Goal: Information Seeking & Learning: Learn about a topic

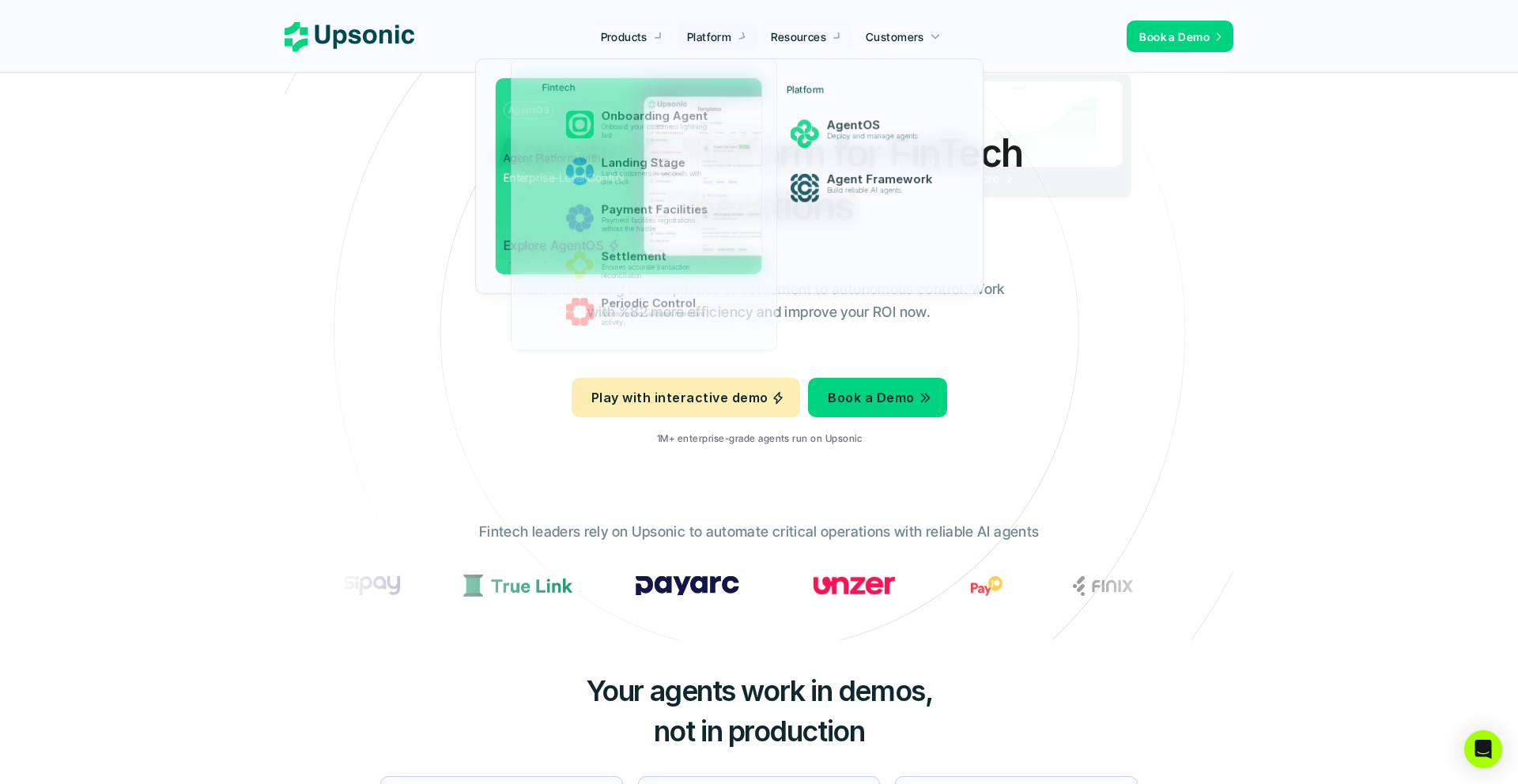
click at [443, 162] on div "Agentic AI Platform for FinTech Operations From onboarding to compliance to set…" at bounding box center [759, 293] width 925 height 332
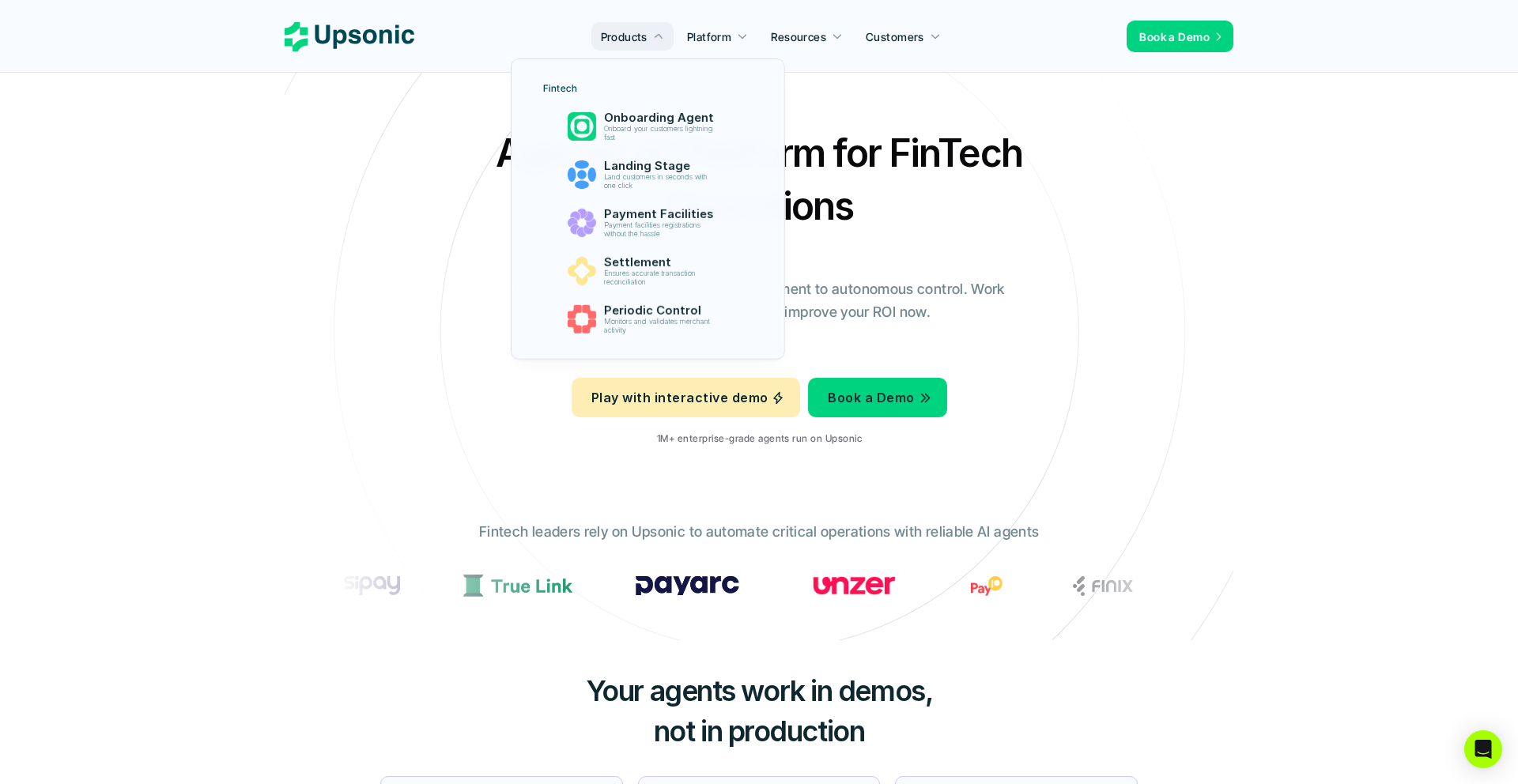
click at [401, 437] on div "Agentic AI Platform for FinTech Operations From onboarding to compliance to set…" at bounding box center [759, 293] width 925 height 332
